Goal: Information Seeking & Learning: Learn about a topic

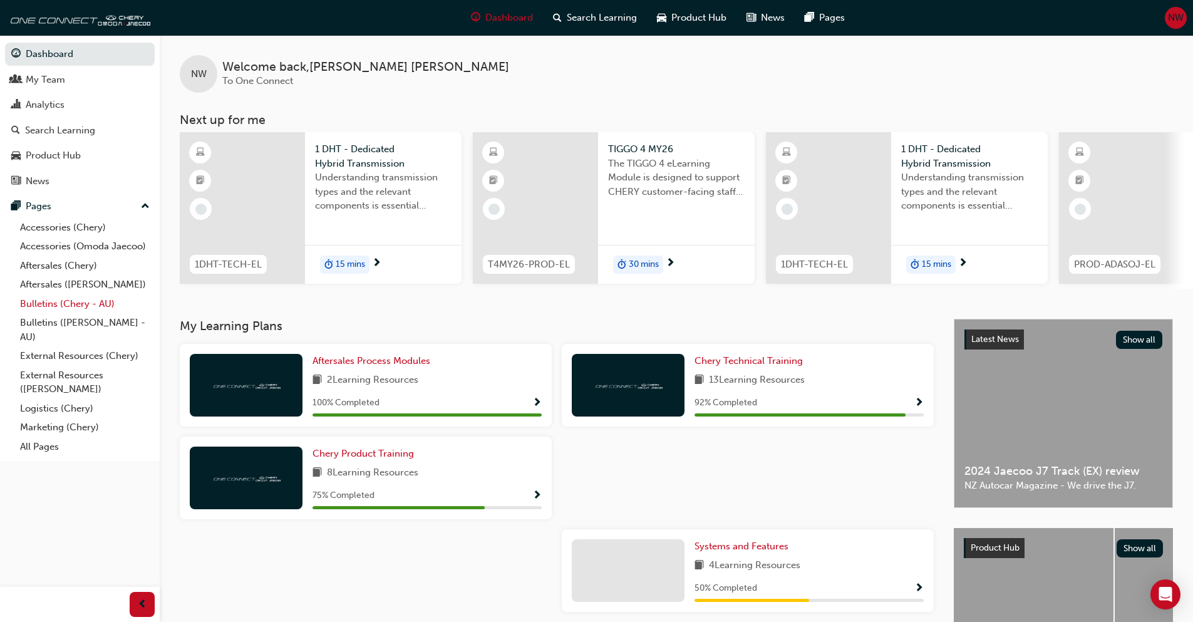
click at [54, 299] on link "Bulletins (Chery - AU)" at bounding box center [85, 303] width 140 height 19
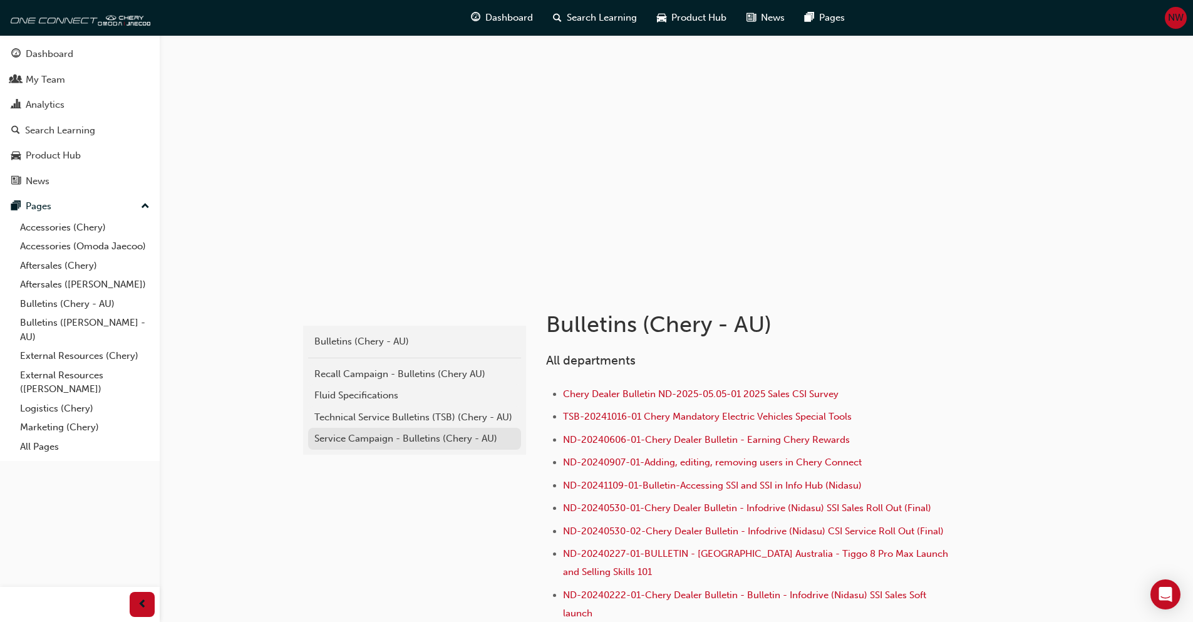
click at [364, 442] on div "Service Campaign - Bulletins (Chery - AU)" at bounding box center [414, 438] width 200 height 14
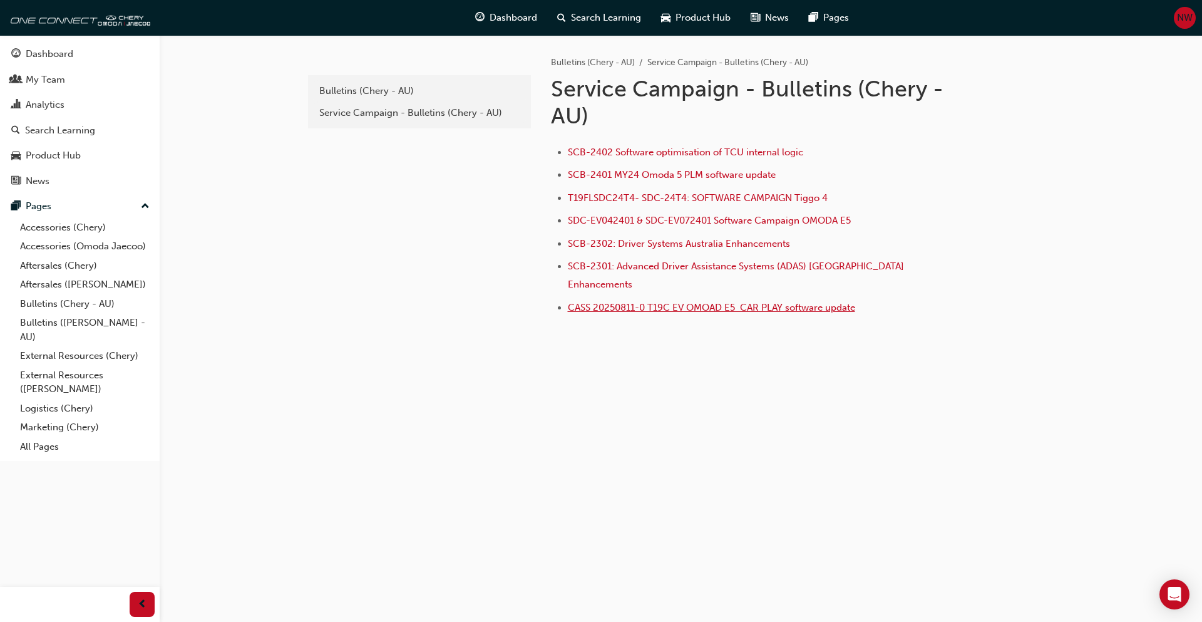
click at [660, 302] on span "CASS 20250811-0 T19C EV OMOAD E5 CAR PLAY software update" at bounding box center [711, 307] width 287 height 11
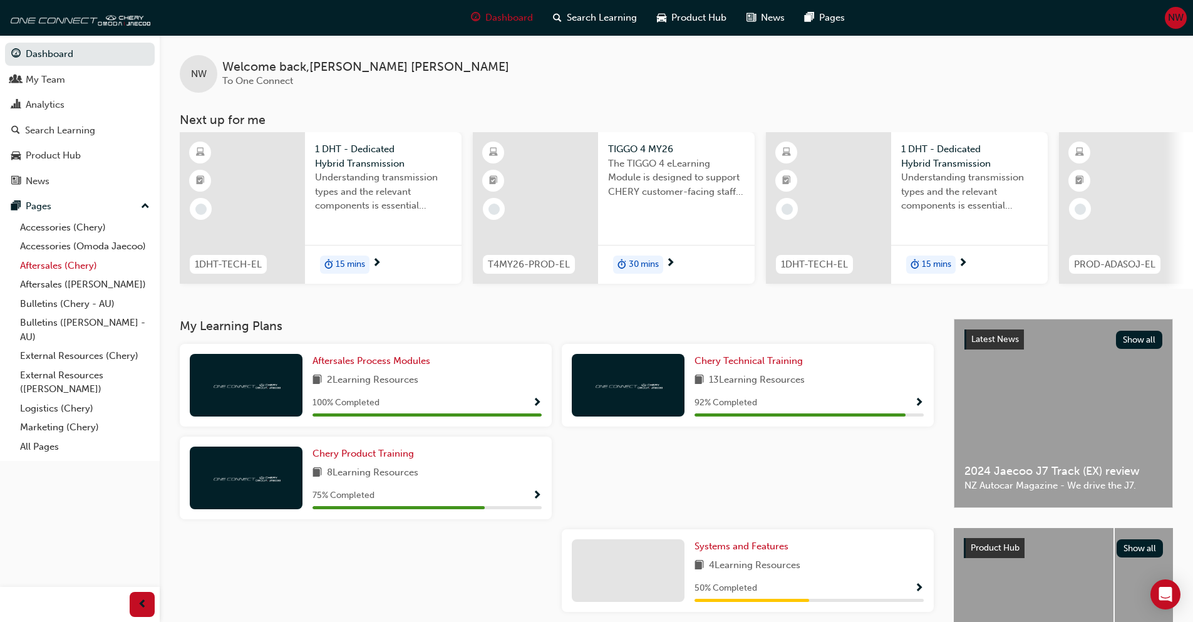
click at [57, 267] on link "Aftersales (Chery)" at bounding box center [85, 265] width 140 height 19
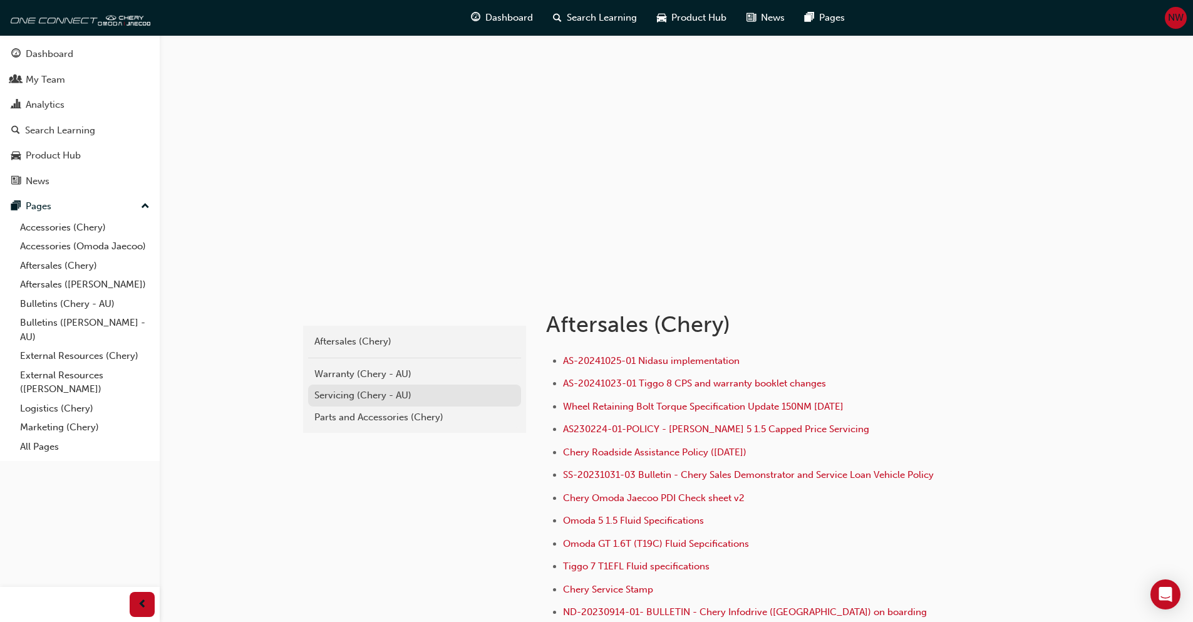
click at [373, 387] on link "Servicing (Chery - AU)" at bounding box center [414, 396] width 213 height 22
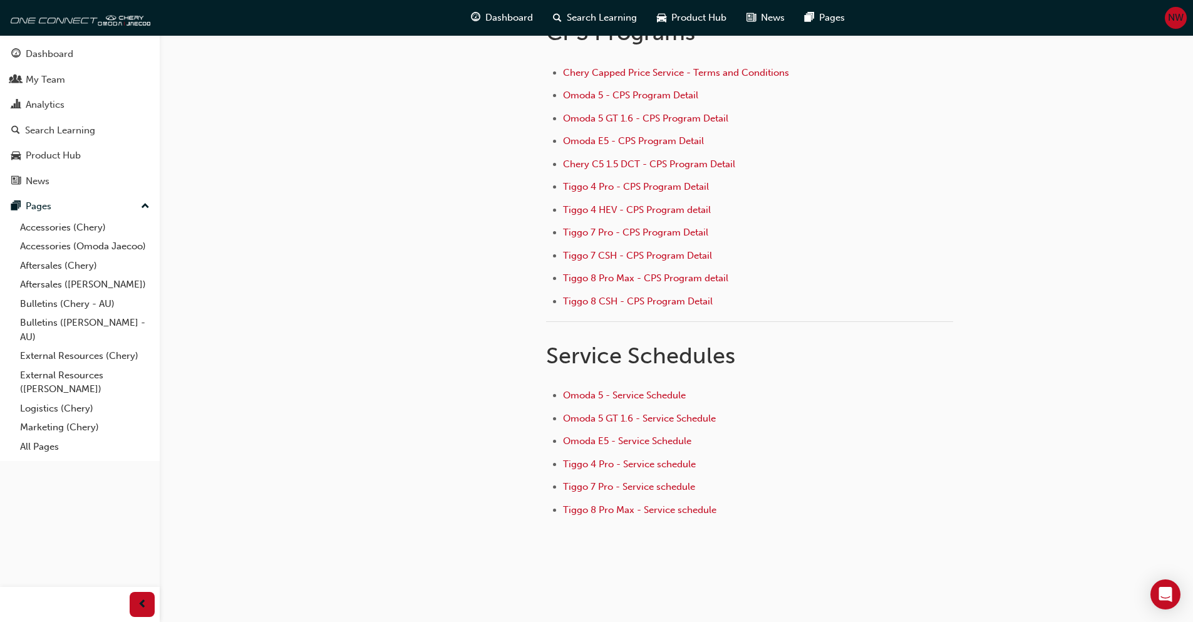
scroll to position [125, 0]
click at [653, 280] on span "Tiggo 8 Pro Max - CPS Program detail" at bounding box center [645, 276] width 165 height 11
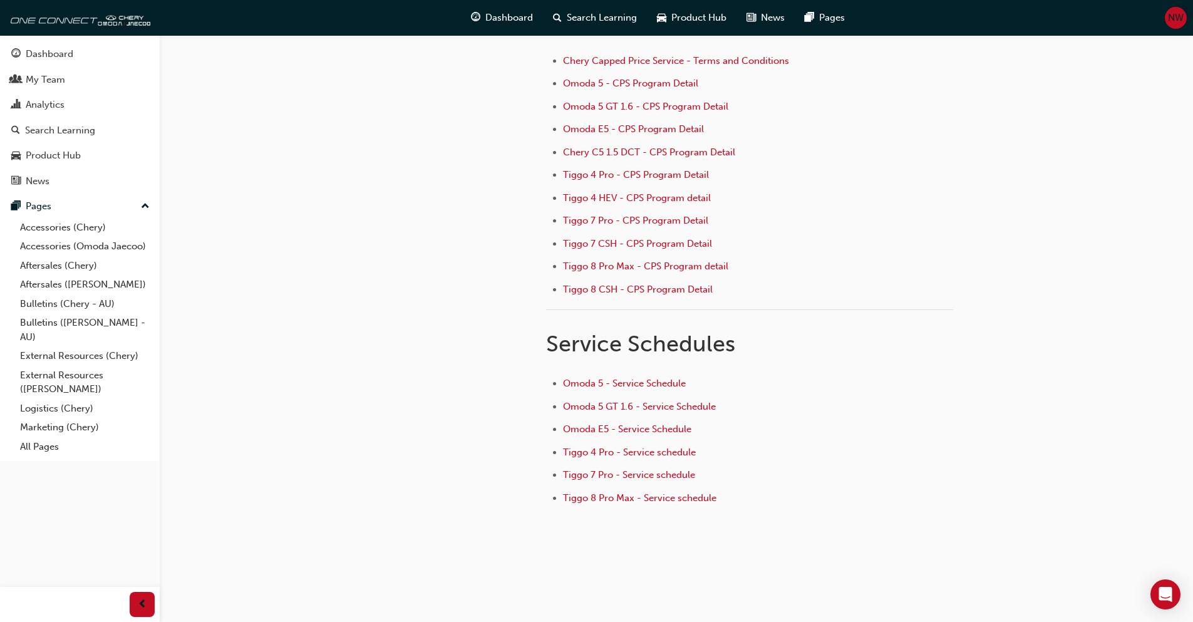
scroll to position [143, 0]
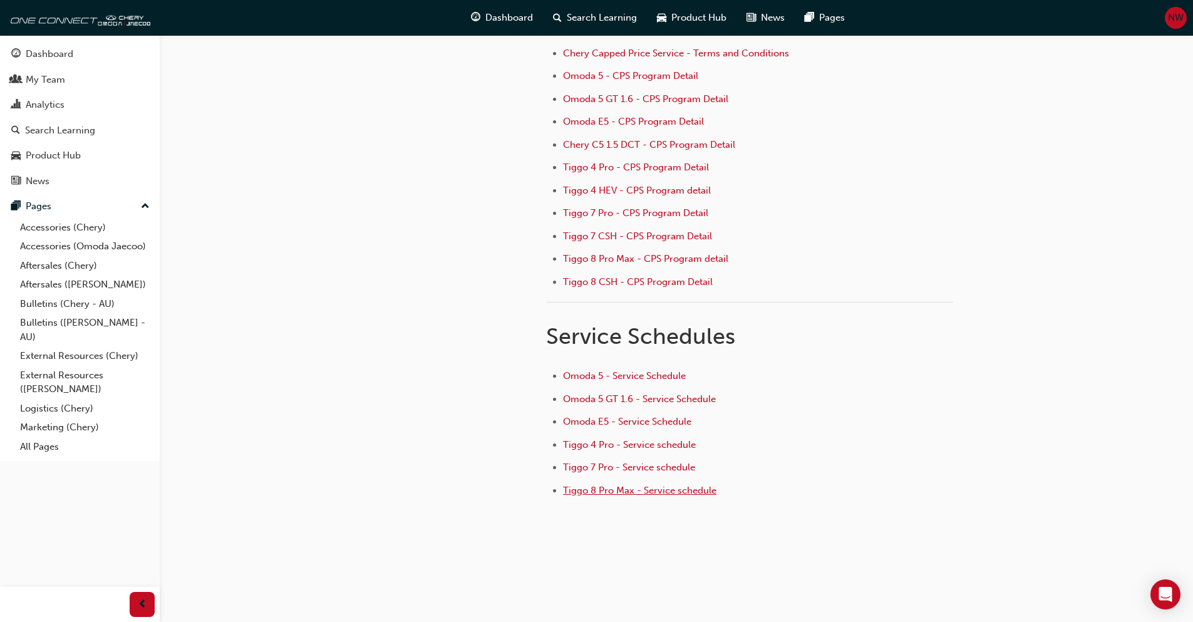
click at [618, 493] on span "Tiggo 8 Pro Max - Service schedule" at bounding box center [639, 490] width 153 height 11
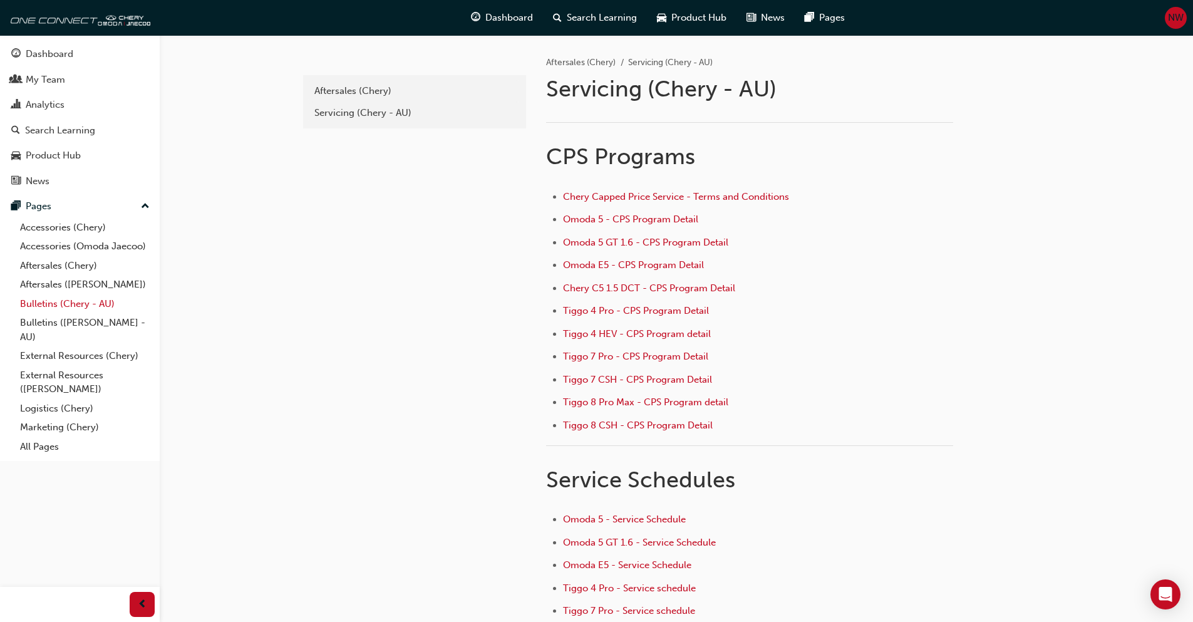
click at [64, 305] on link "Bulletins (Chery - AU)" at bounding box center [85, 303] width 140 height 19
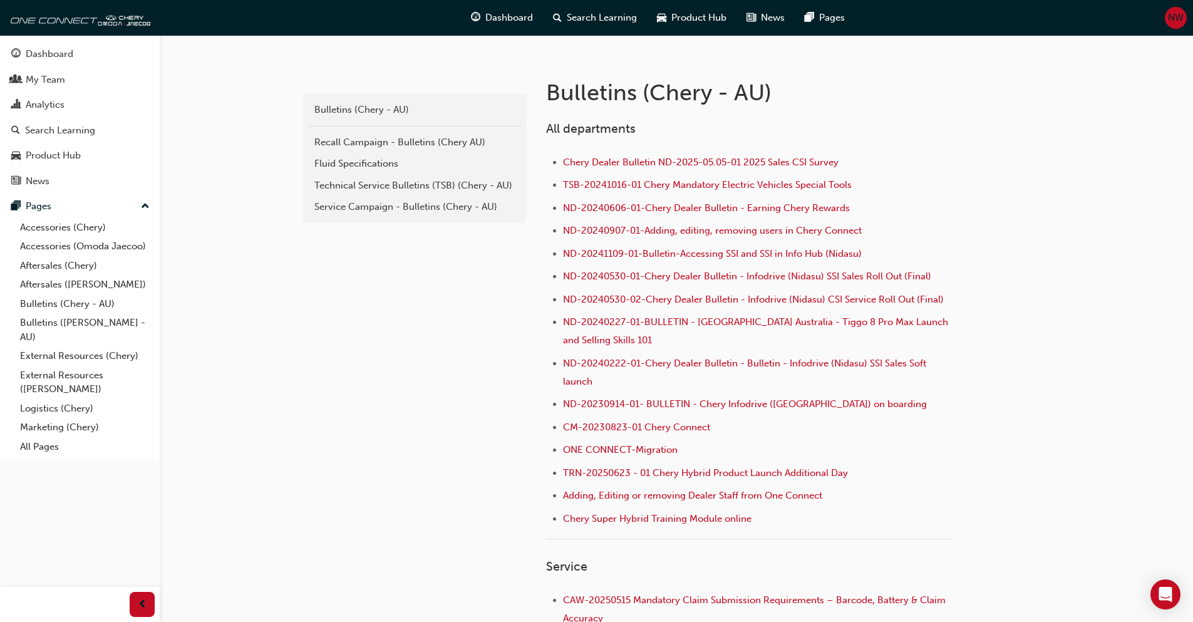
scroll to position [251, 0]
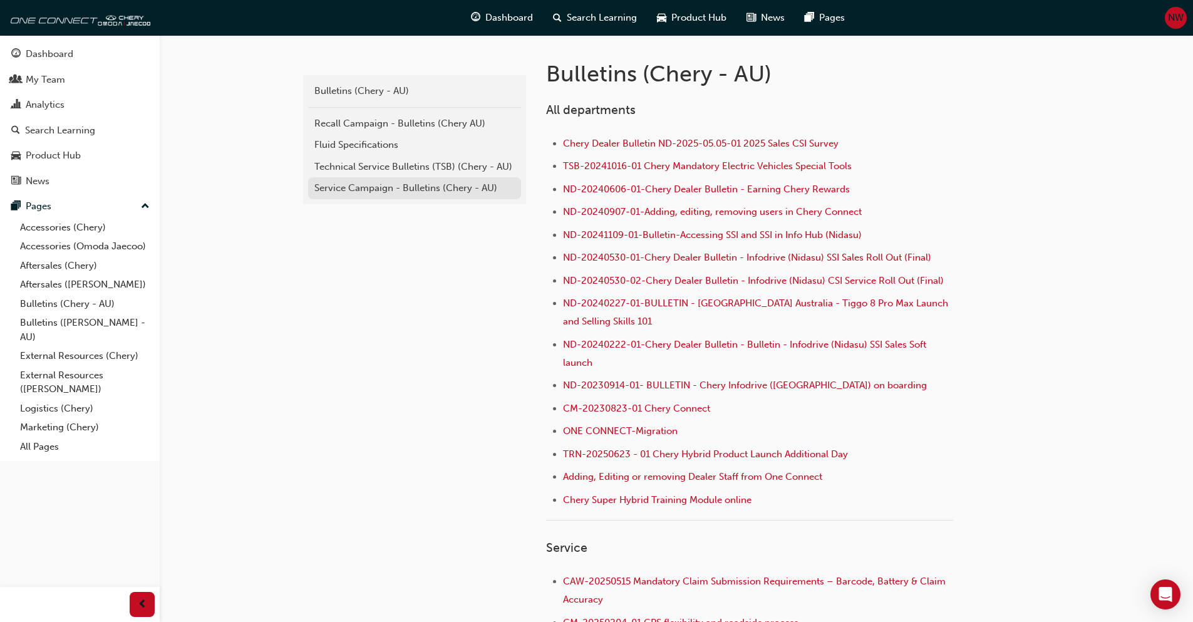
click at [396, 194] on div "Service Campaign - Bulletins (Chery - AU)" at bounding box center [414, 188] width 200 height 14
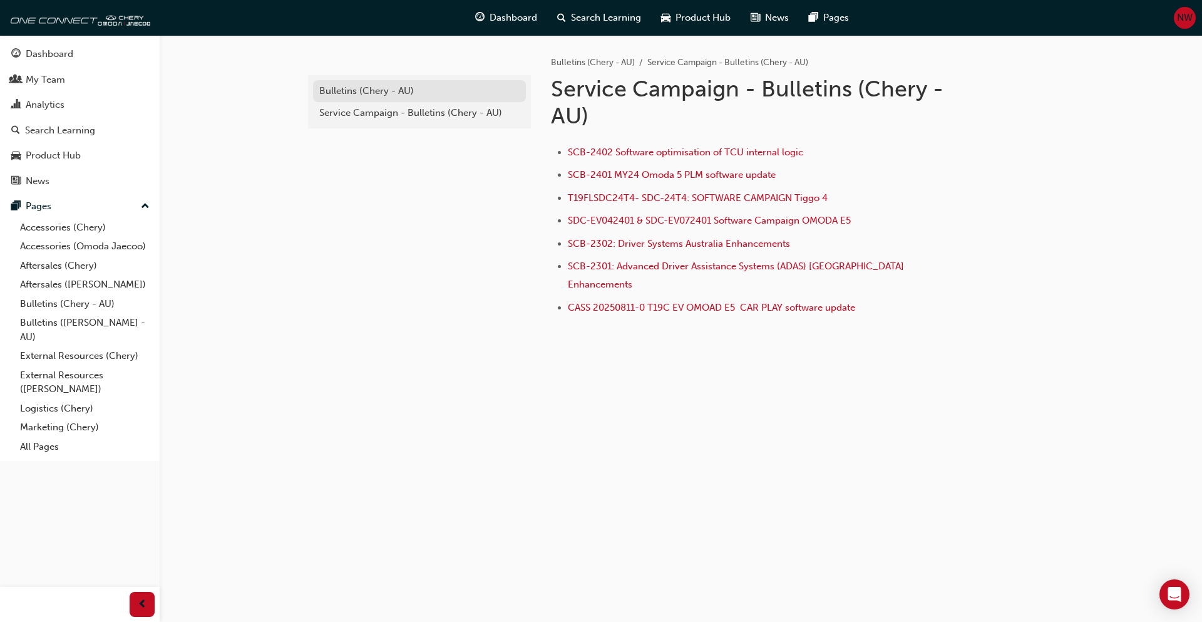
click at [343, 93] on div "Bulletins (Chery - AU)" at bounding box center [419, 91] width 200 height 14
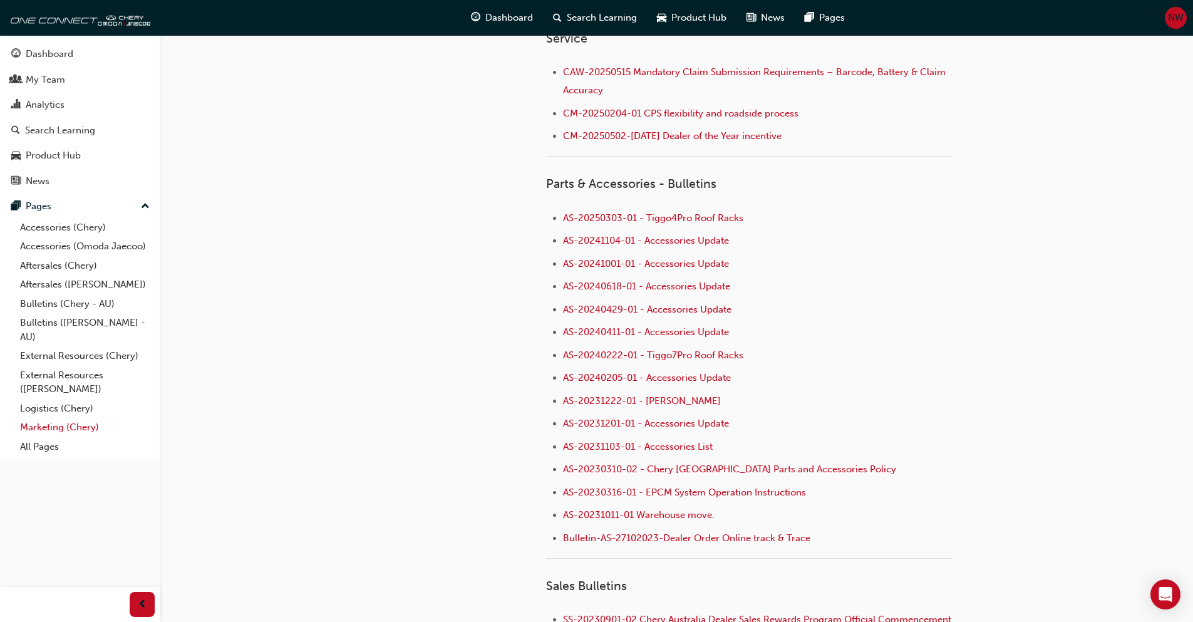
scroll to position [689, 0]
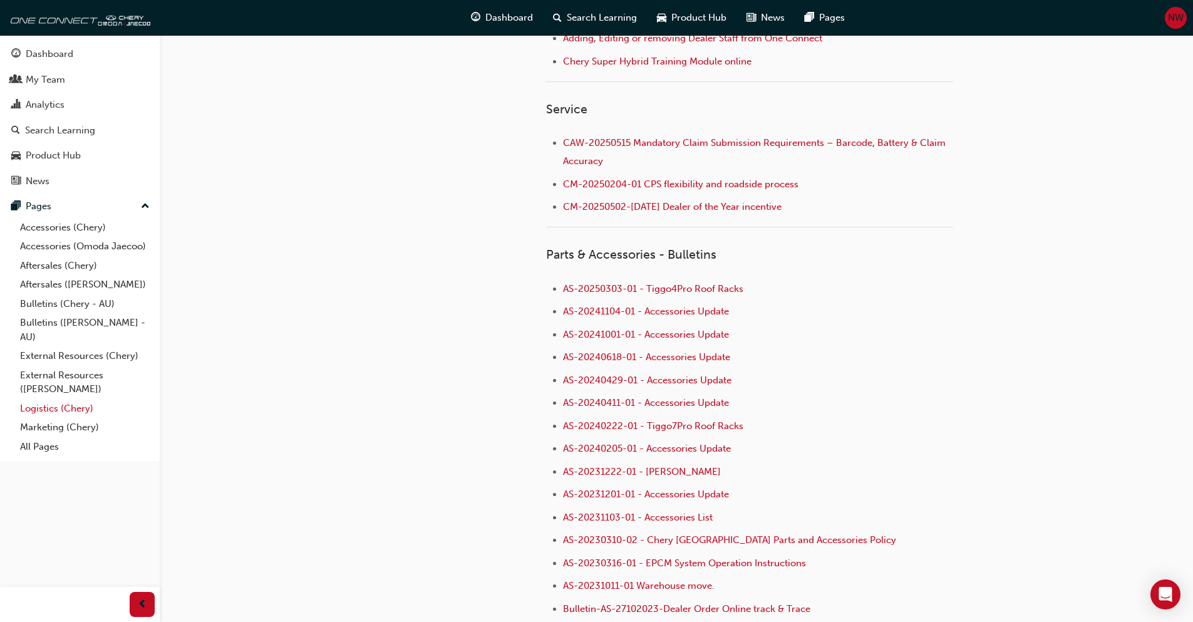
click at [50, 413] on link "Logistics (Chery)" at bounding box center [85, 408] width 140 height 19
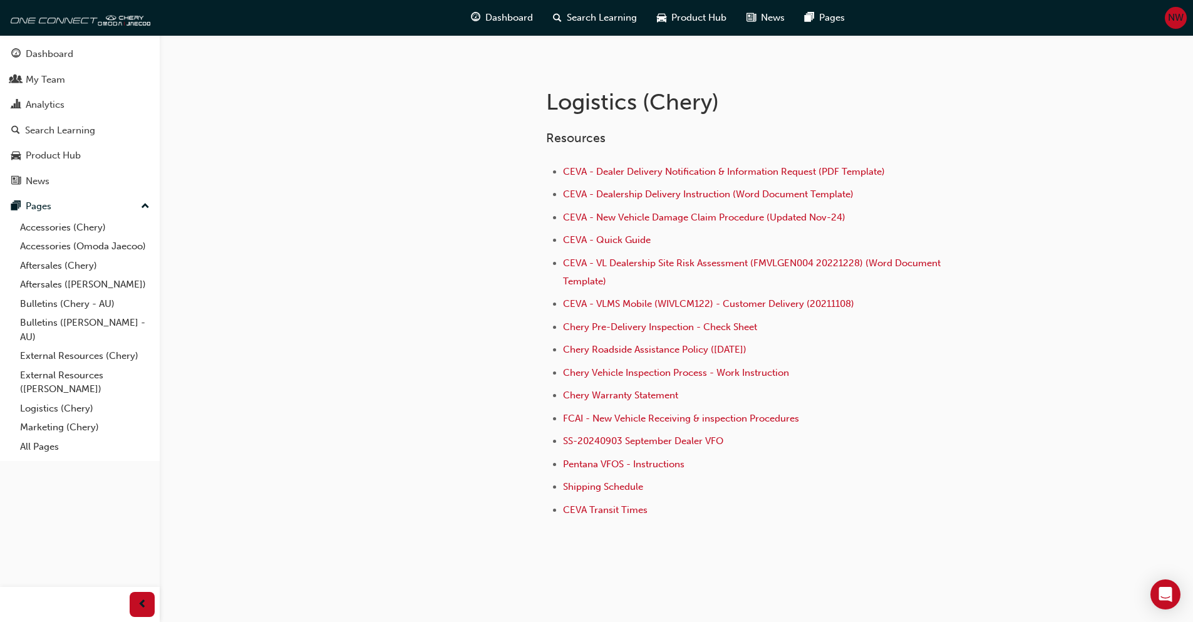
scroll to position [242, 0]
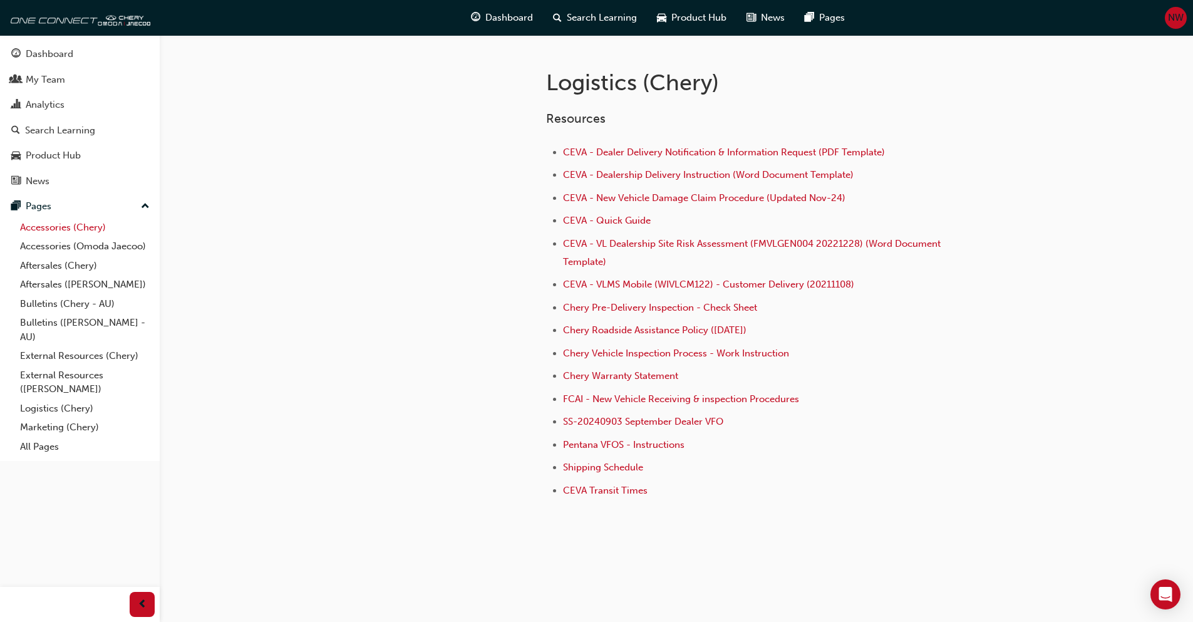
click at [55, 235] on link "Accessories (Chery)" at bounding box center [85, 227] width 140 height 19
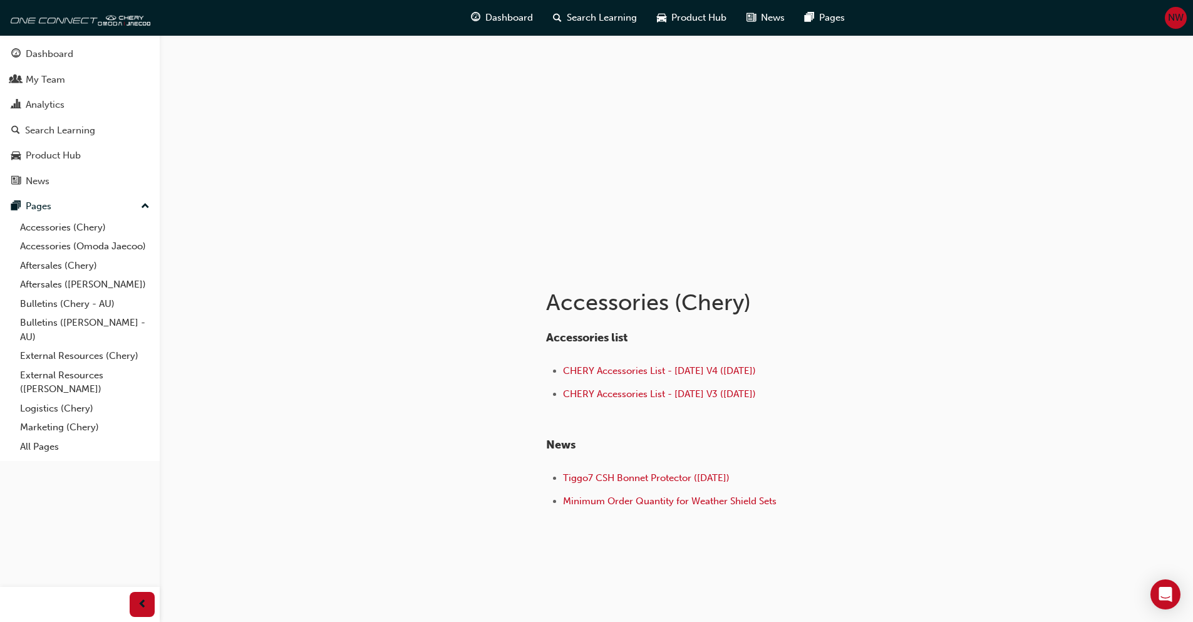
scroll to position [33, 0]
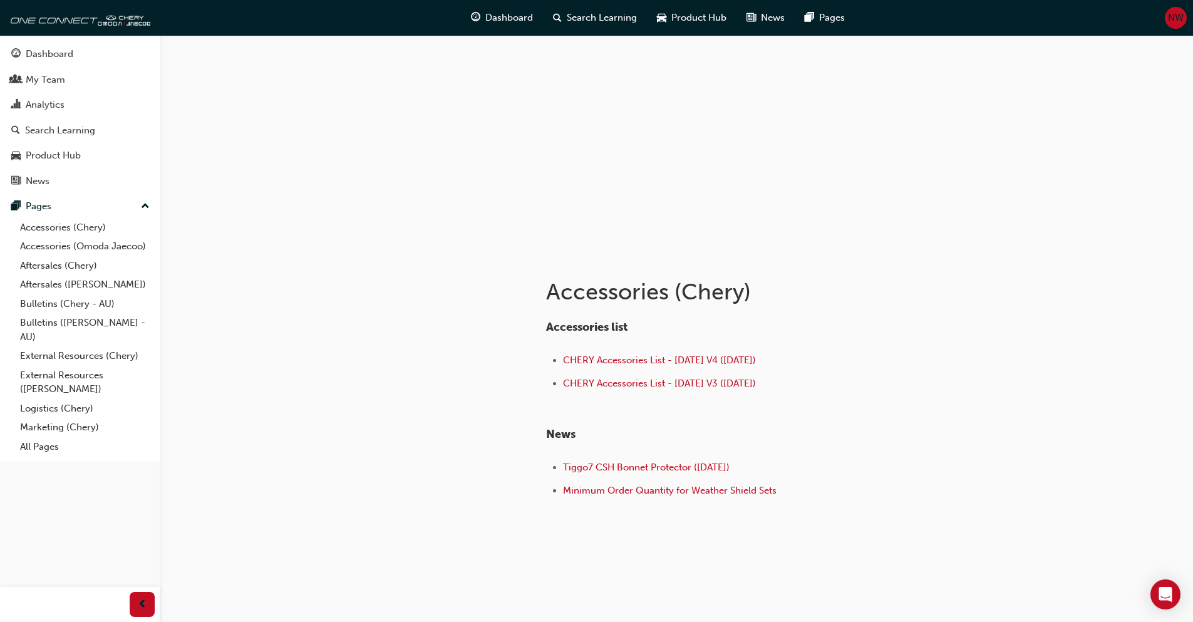
click at [627, 353] on li "CHERY Accessories List - Aug 25 V4 (25.08.25)" at bounding box center [758, 362] width 390 height 18
click at [630, 364] on span "CHERY Accessories List - Aug 25 V4 (25.08.25)" at bounding box center [659, 359] width 193 height 11
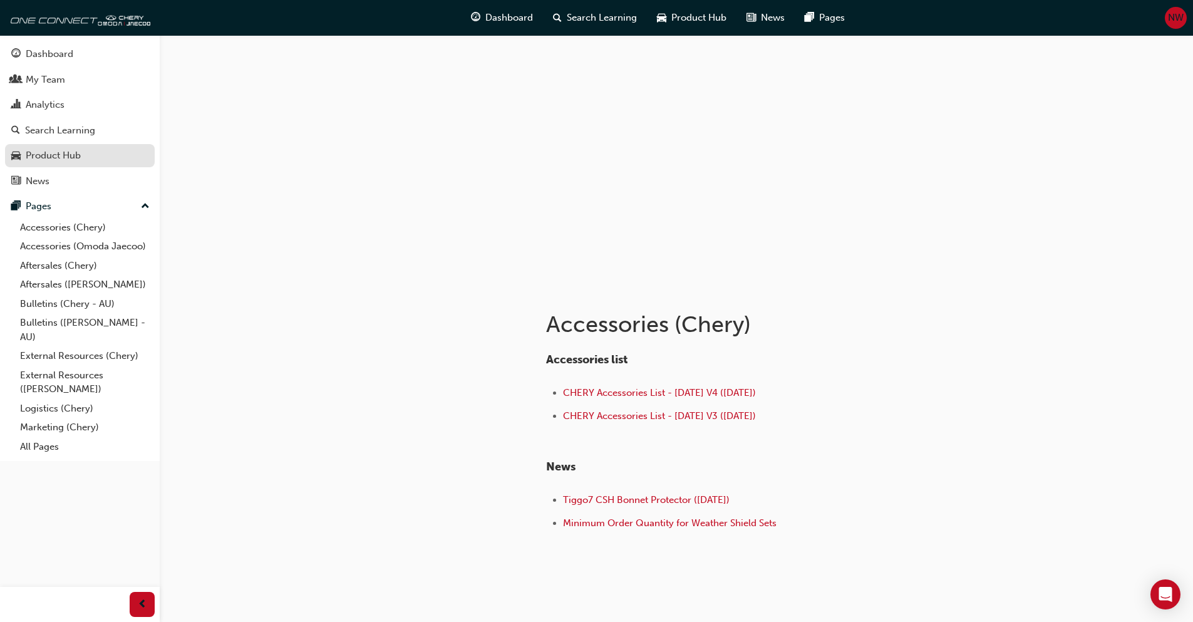
click at [63, 151] on div "Product Hub" at bounding box center [53, 155] width 55 height 14
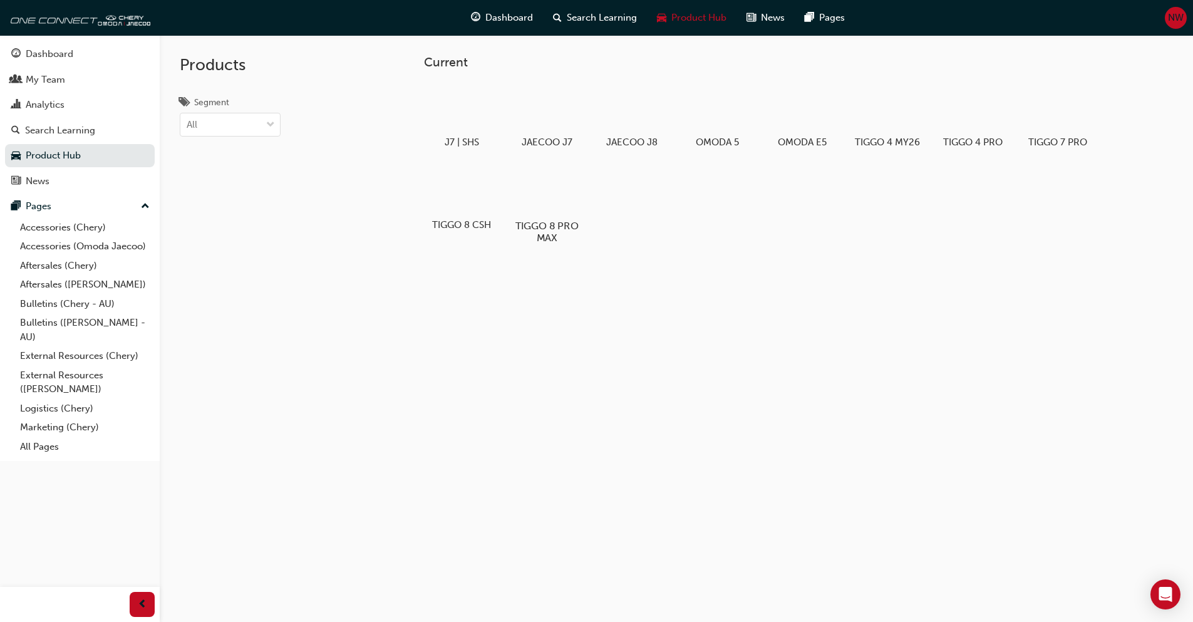
click at [546, 179] on div at bounding box center [547, 190] width 70 height 50
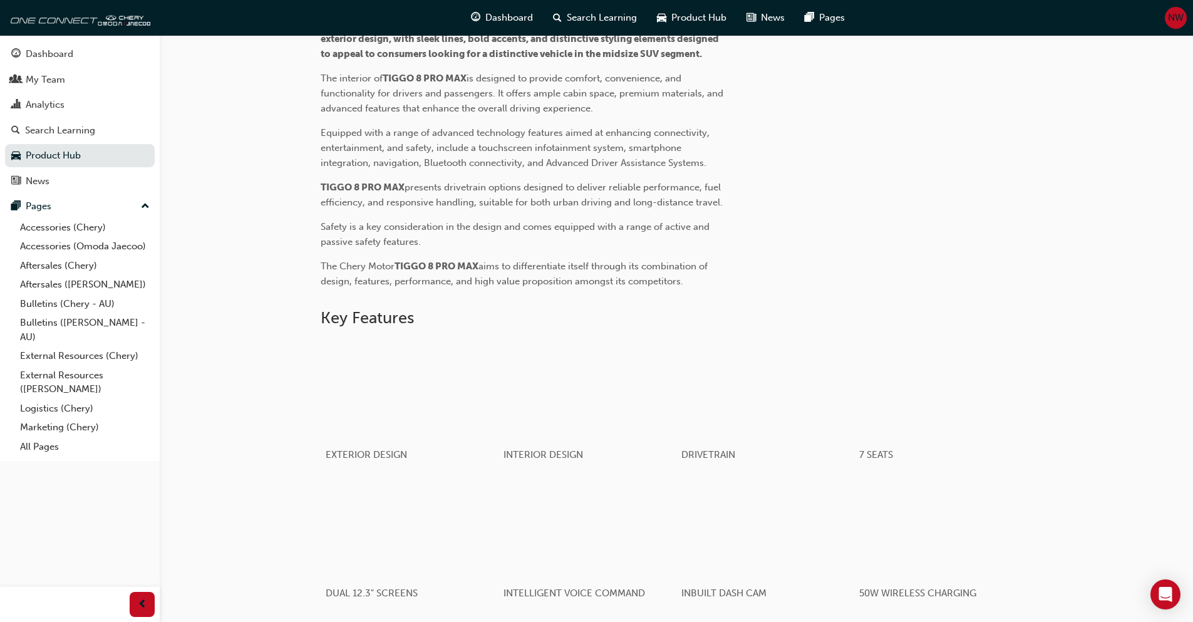
scroll to position [69, 0]
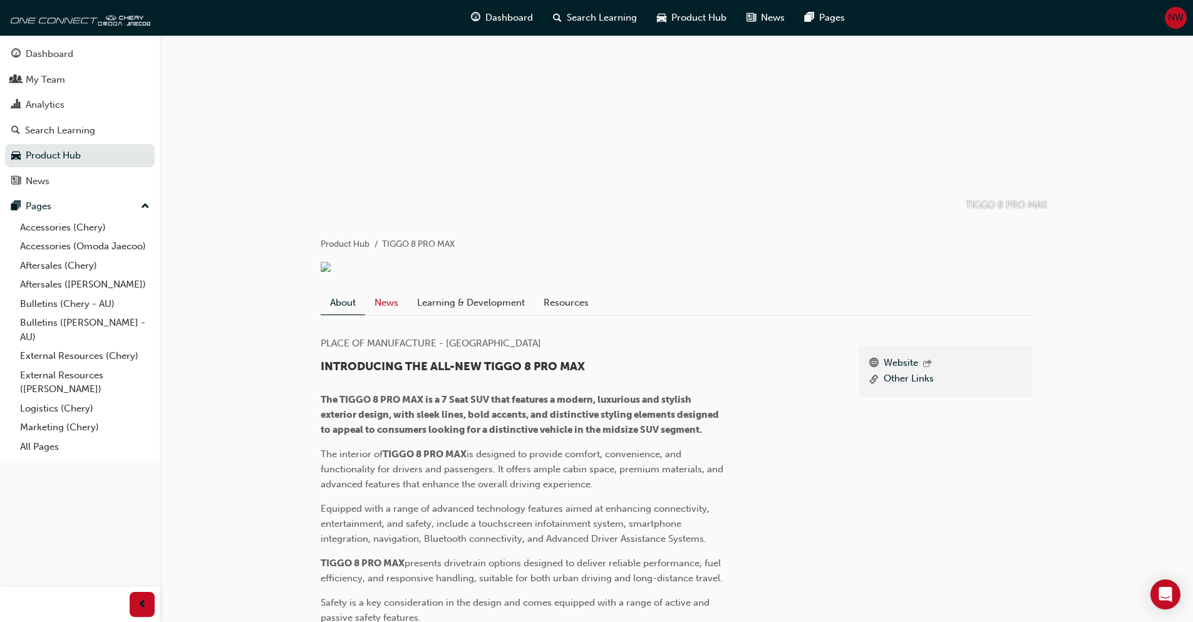
click at [388, 314] on link "News" at bounding box center [386, 303] width 43 height 24
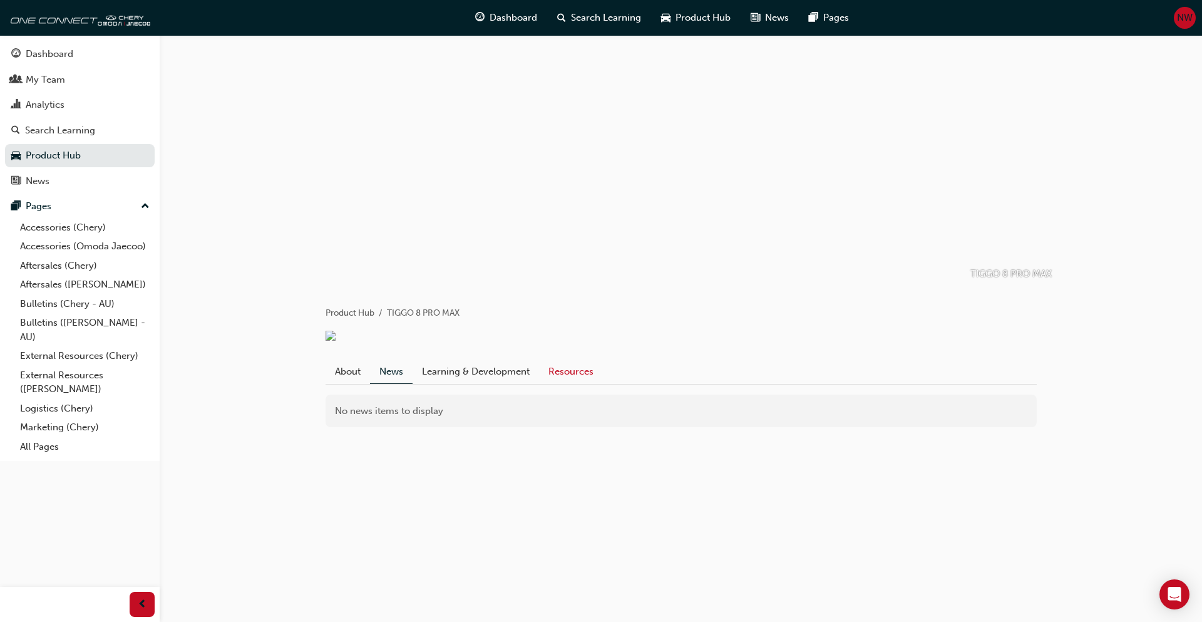
click at [567, 383] on link "Resources" at bounding box center [571, 371] width 64 height 24
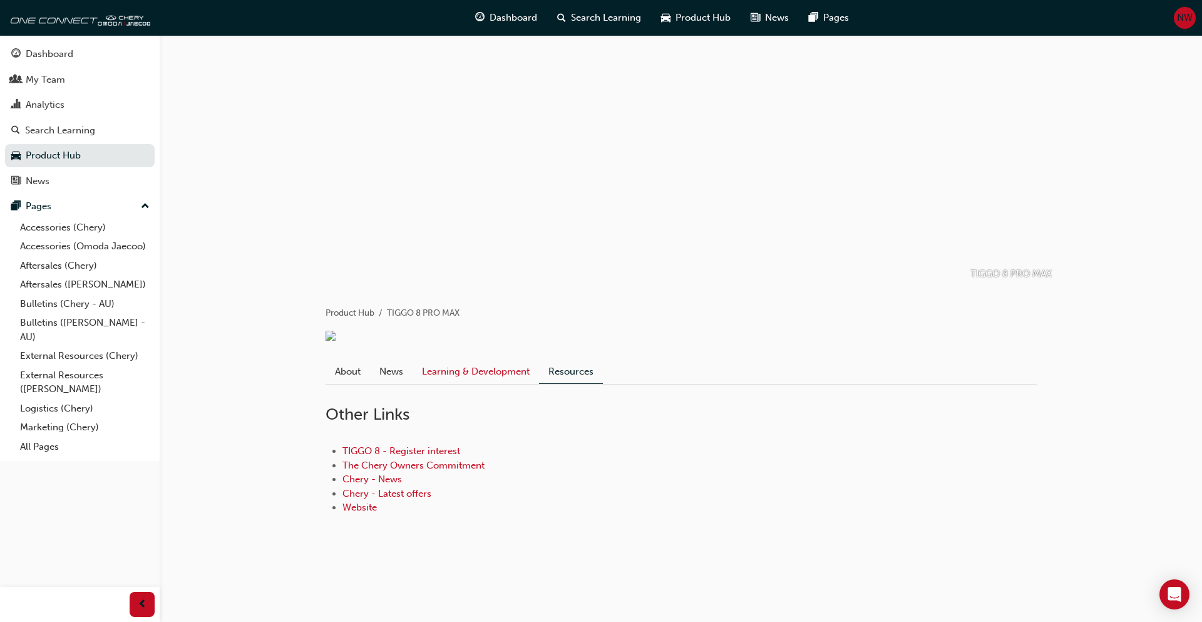
click at [485, 383] on link "Learning & Development" at bounding box center [476, 371] width 127 height 24
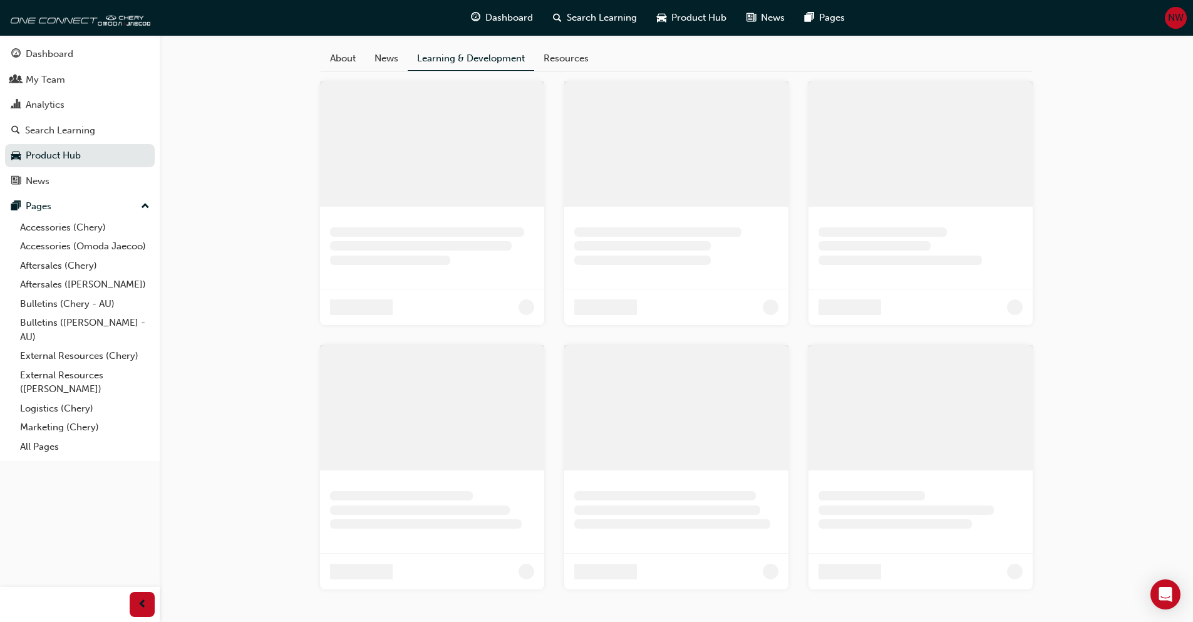
scroll to position [207, 0]
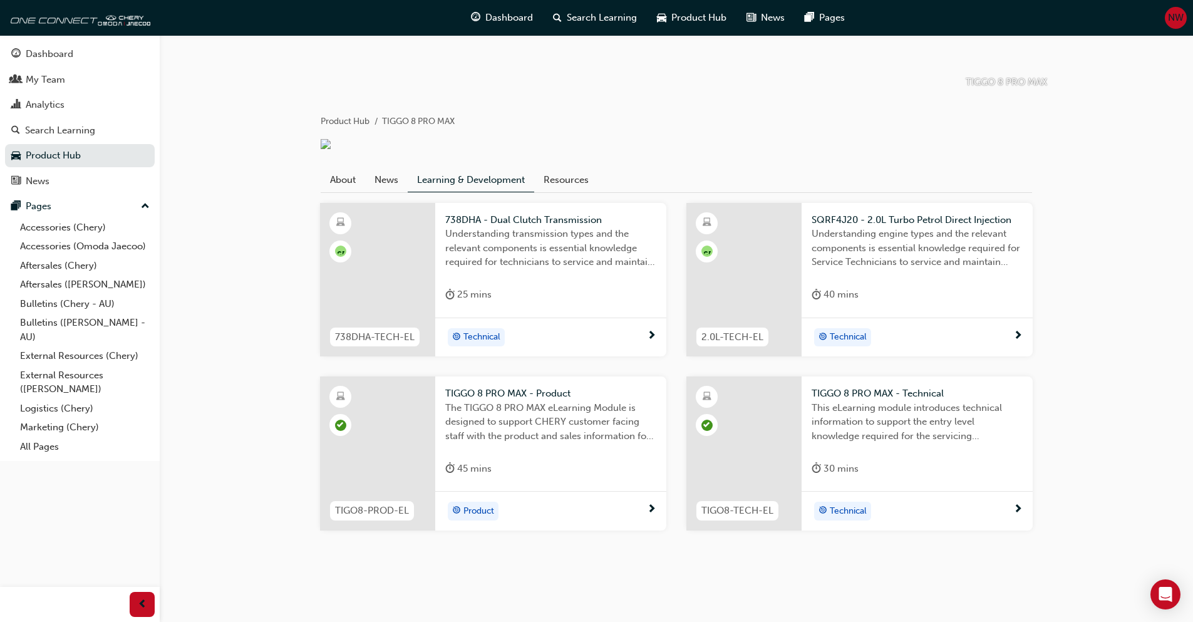
click at [527, 267] on span "Understanding transmission types and the relevant components is essential knowl…" at bounding box center [550, 248] width 211 height 43
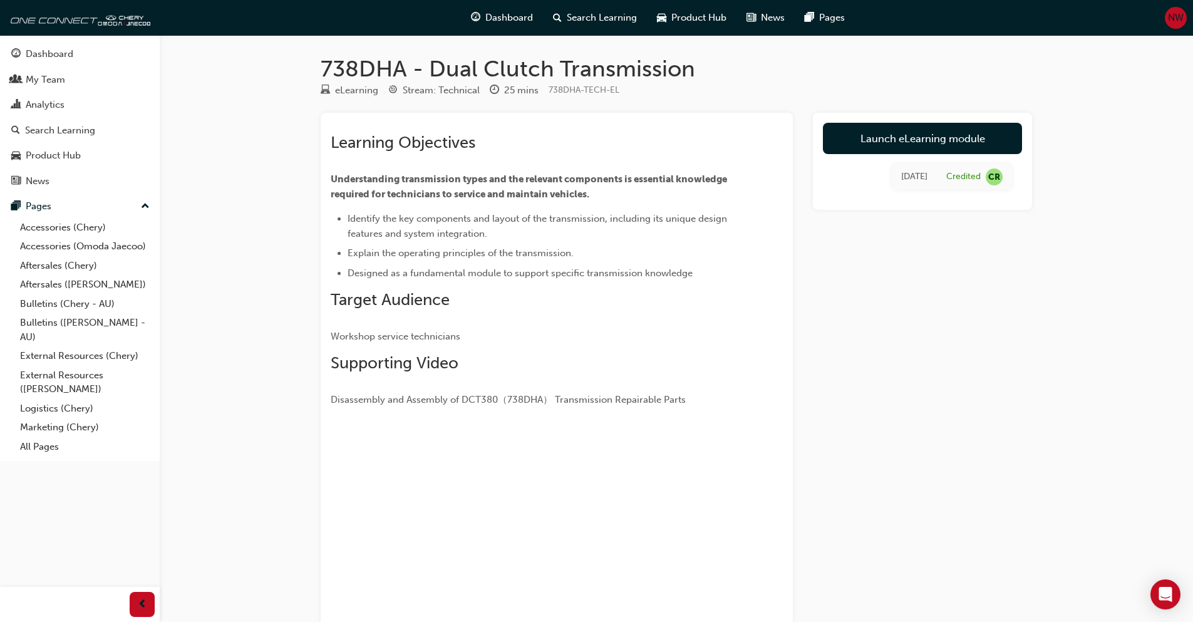
scroll to position [207, 0]
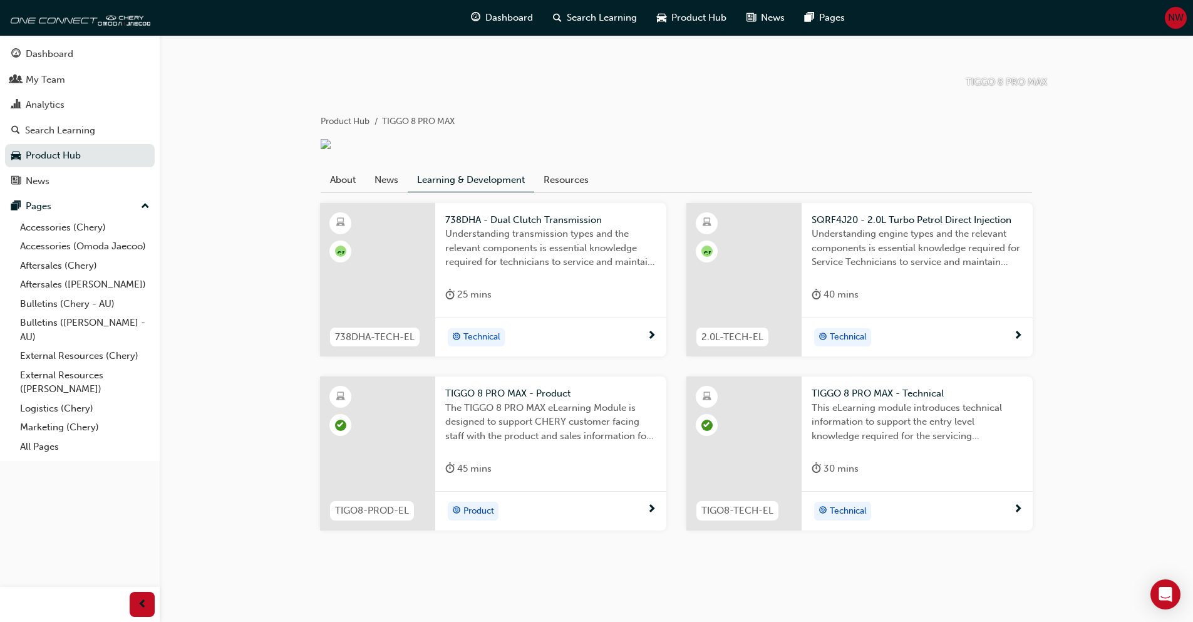
click at [562, 507] on div "Product" at bounding box center [546, 511] width 202 height 19
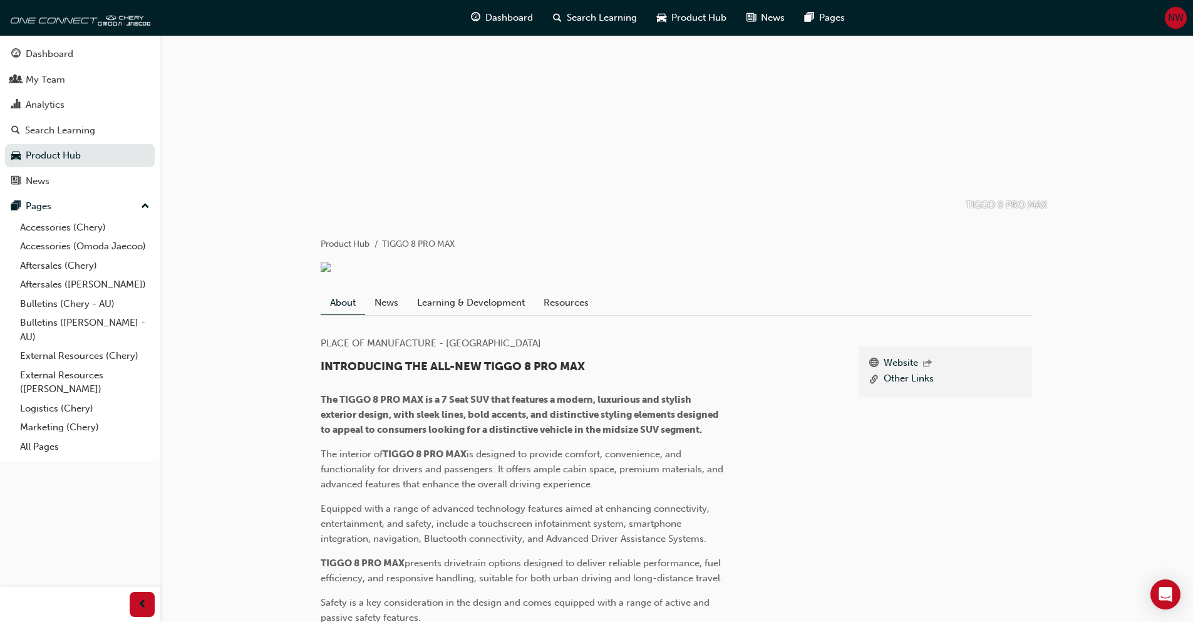
scroll to position [33, 0]
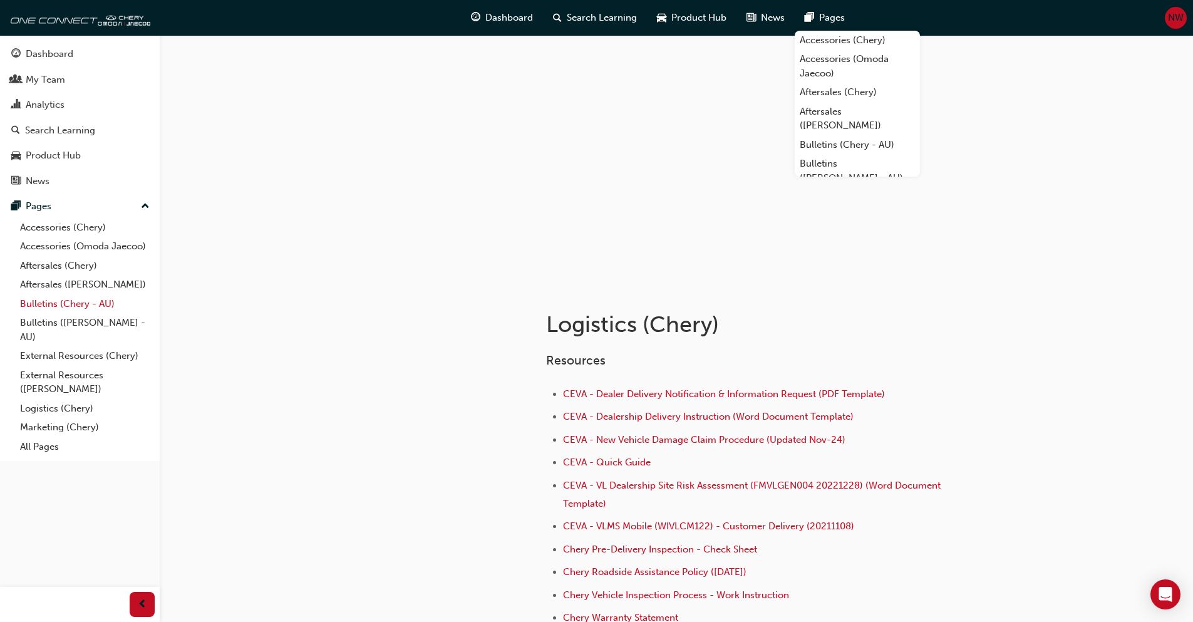
click at [39, 304] on link "Bulletins (Chery - AU)" at bounding box center [85, 303] width 140 height 19
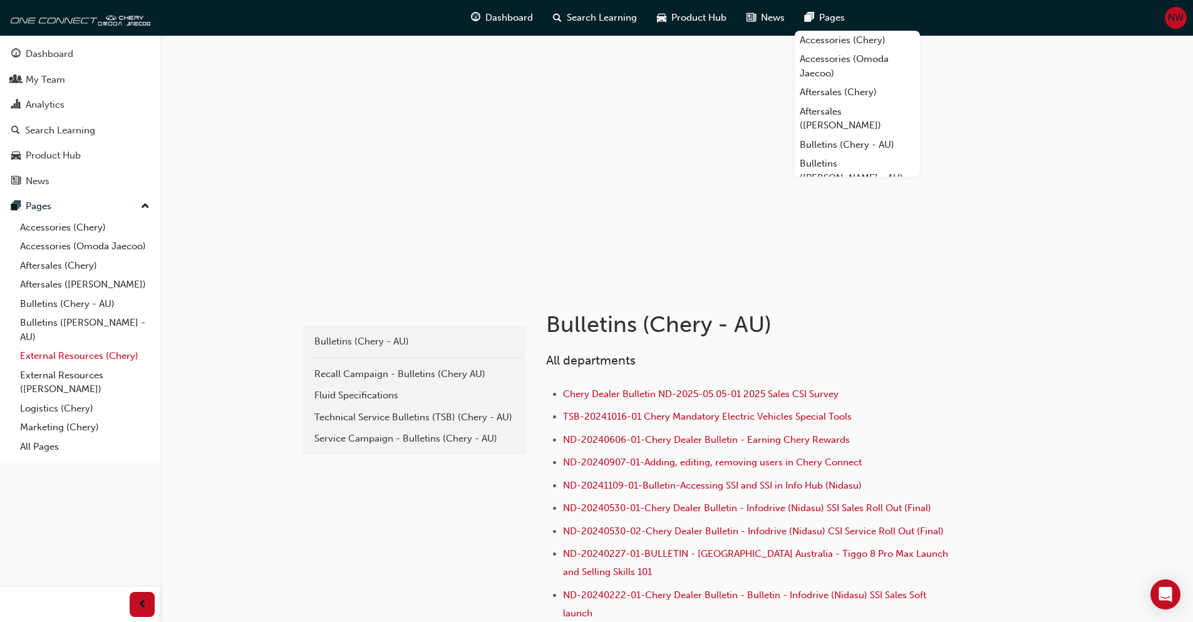
click at [79, 364] on div "Accessories (Chery) Accessories (Omoda Jaecoo) Aftersales (Chery) Aftersales (O…" at bounding box center [80, 337] width 150 height 239
click at [80, 363] on link "External Resources (Chery)" at bounding box center [85, 355] width 140 height 19
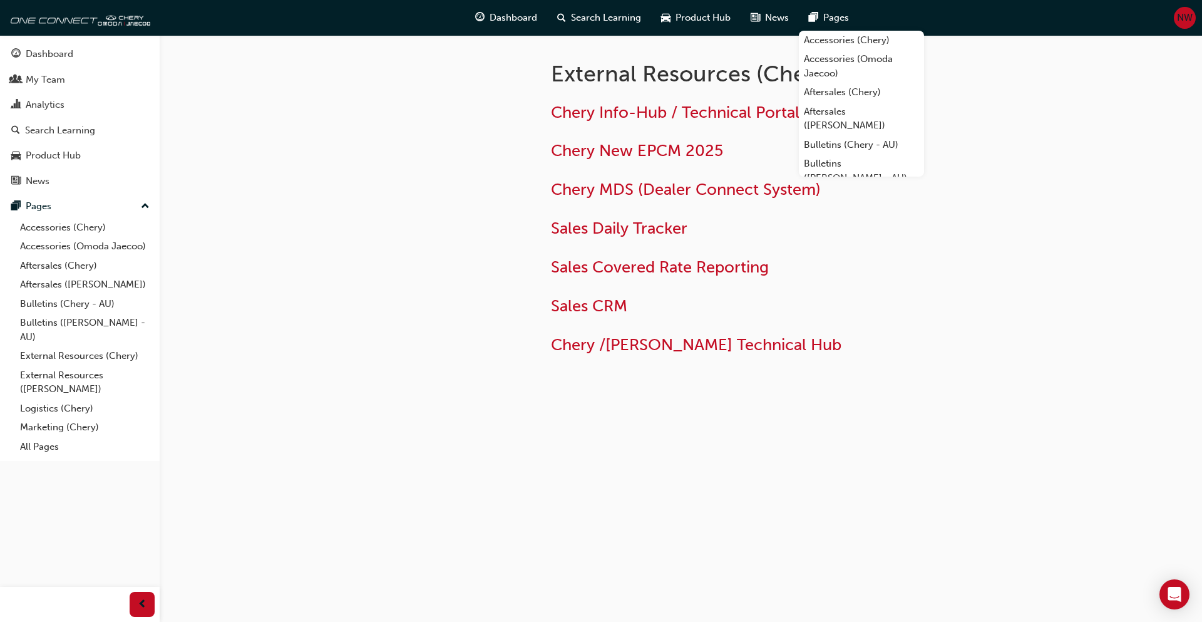
click at [428, 219] on div at bounding box center [418, 224] width 225 height 379
click at [697, 120] on span "Chery Info-Hub / Technical Portal" at bounding box center [675, 112] width 249 height 19
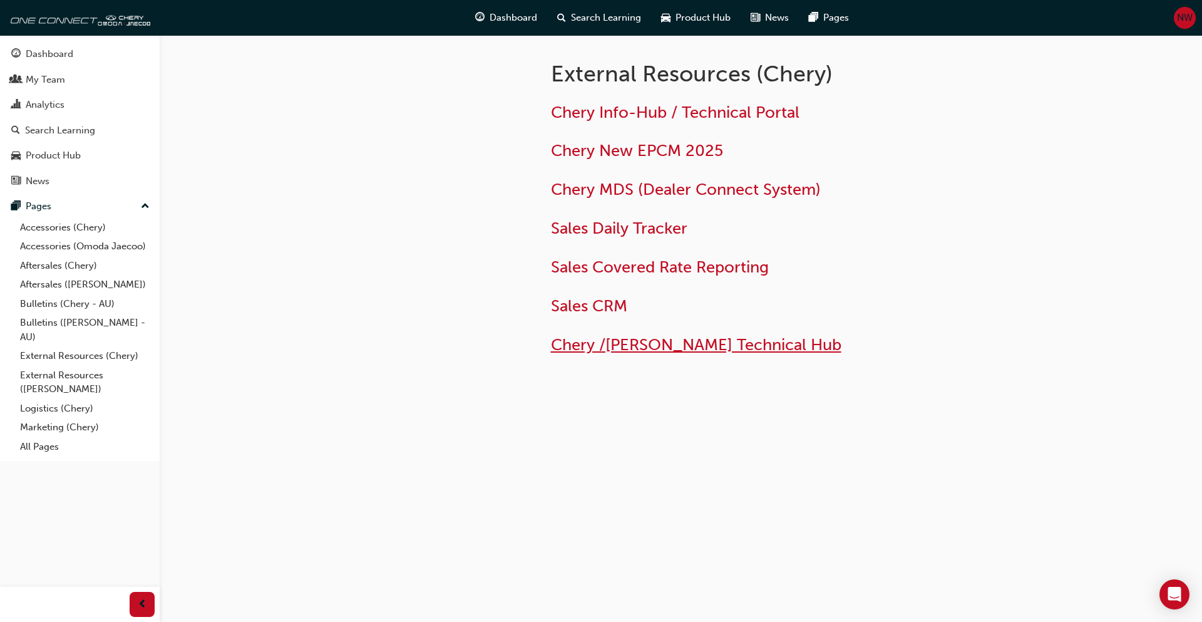
click at [647, 347] on span "Chery /[PERSON_NAME] Technical Hub" at bounding box center [696, 344] width 291 height 19
